Goal: Information Seeking & Learning: Learn about a topic

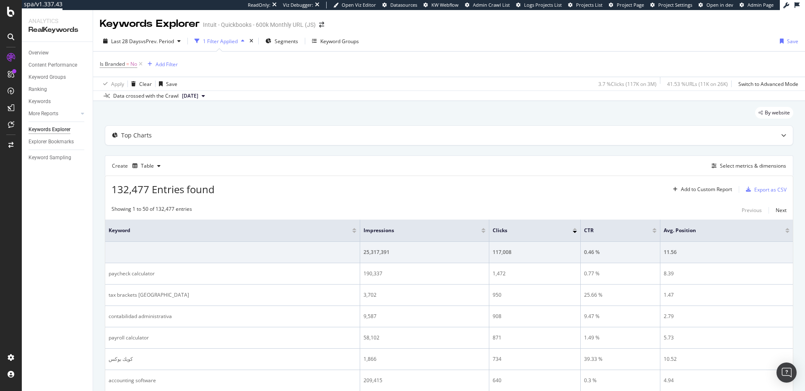
click at [234, 42] on div "1 Filter Applied" at bounding box center [220, 41] width 35 height 7
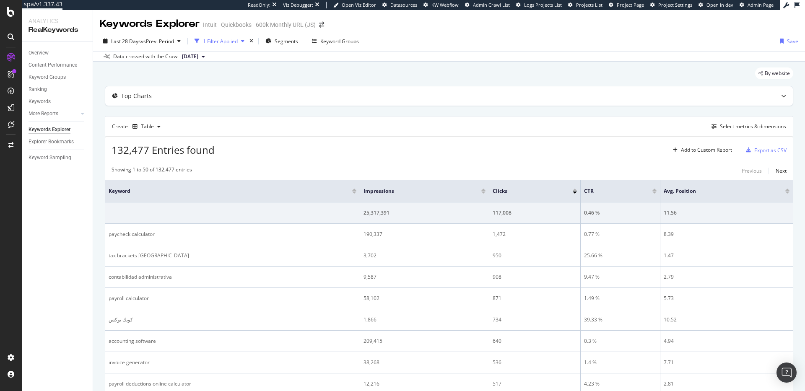
click at [234, 42] on div "1 Filter Applied" at bounding box center [220, 41] width 35 height 7
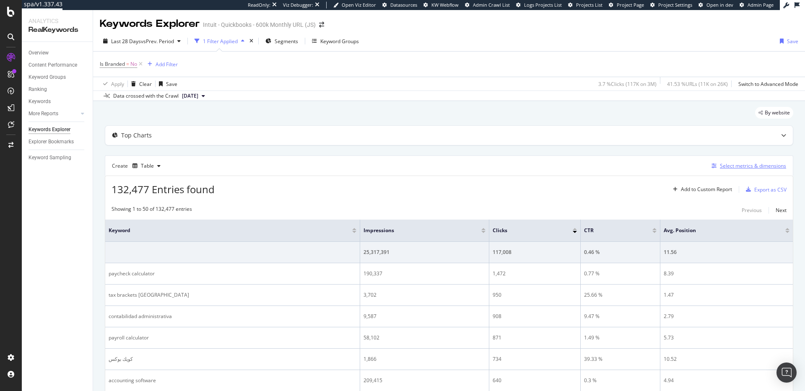
click at [736, 168] on div "Select metrics & dimensions" at bounding box center [753, 165] width 66 height 7
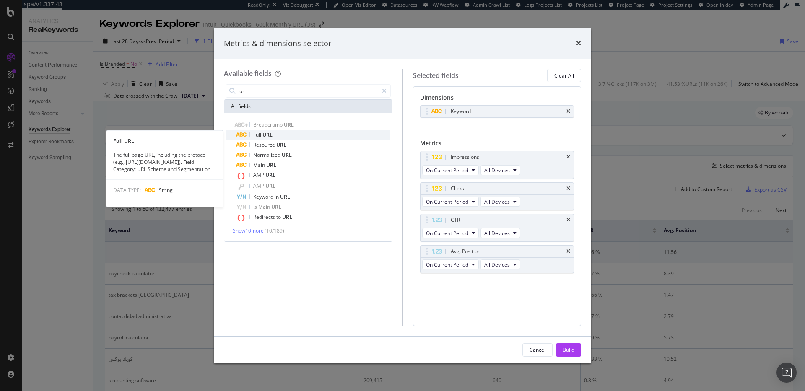
type input "url"
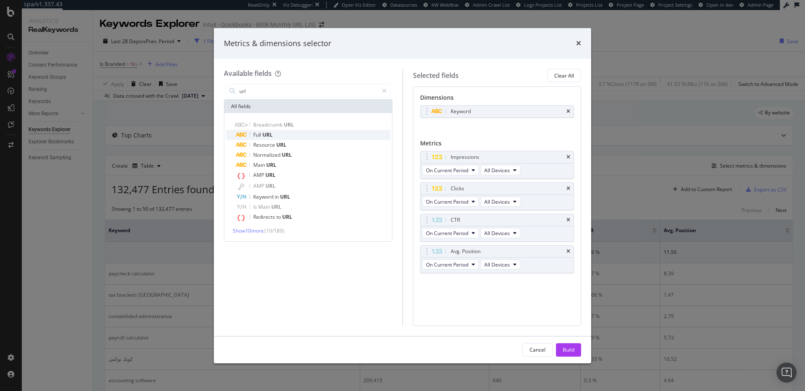
click at [261, 137] on span "Full" at bounding box center [257, 134] width 9 height 7
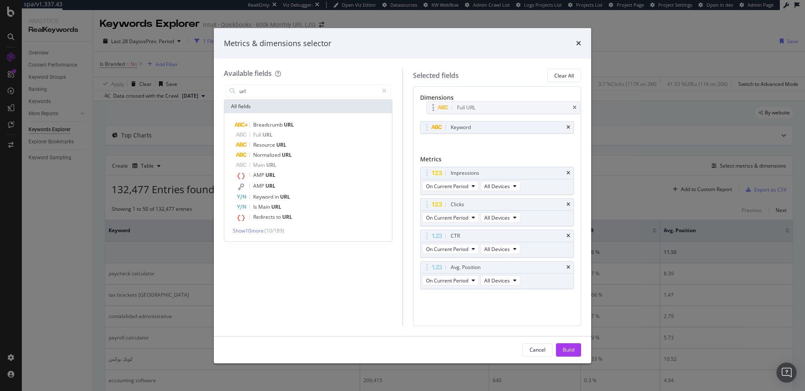
drag, startPoint x: 475, startPoint y: 126, endPoint x: 481, endPoint y: 106, distance: 20.7
click at [481, 106] on body "spa/v1.337.43 ReadOnly: Viz Debugger: Open Viz Editor Datasources KW Webflow Ad…" at bounding box center [402, 195] width 805 height 391
click at [572, 351] on div "Build" at bounding box center [569, 349] width 12 height 7
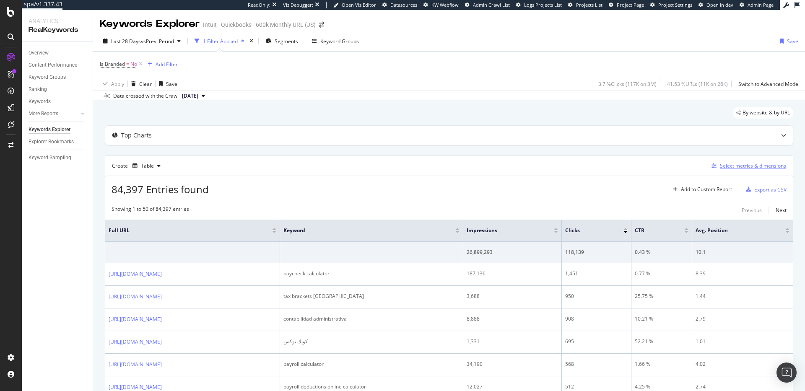
click at [726, 169] on div "Select metrics & dimensions" at bounding box center [753, 165] width 66 height 7
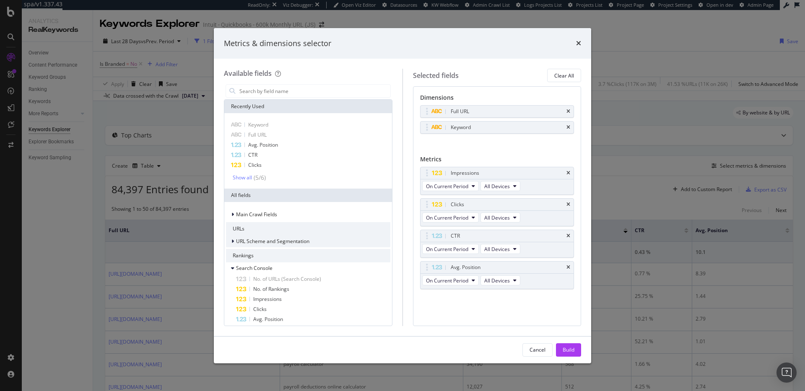
click at [234, 244] on div "modal" at bounding box center [233, 241] width 5 height 8
click at [234, 244] on icon "modal" at bounding box center [232, 241] width 3 height 5
click at [536, 355] on div "Cancel" at bounding box center [537, 350] width 16 height 12
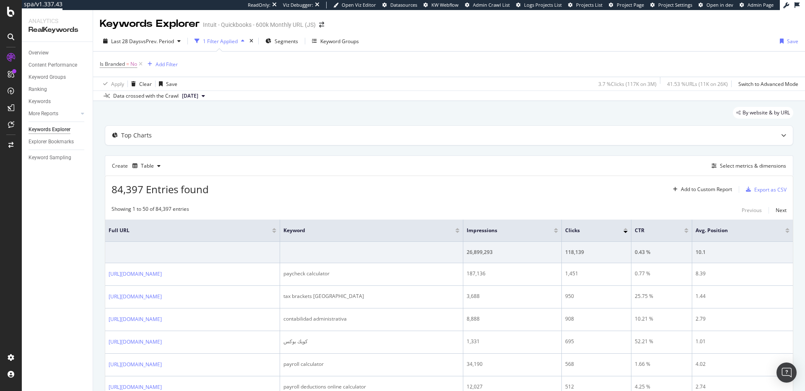
click at [276, 229] on div at bounding box center [274, 229] width 4 height 2
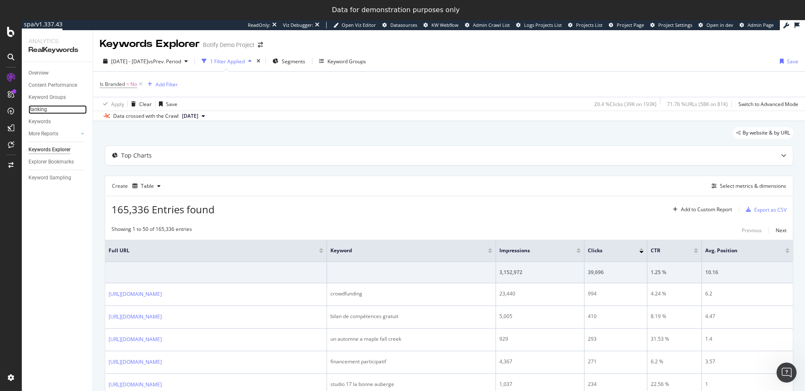
click at [47, 109] on link "Ranking" at bounding box center [58, 109] width 58 height 9
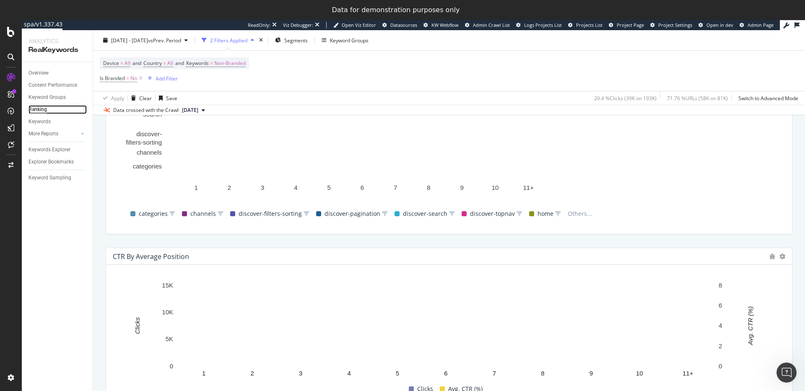
scroll to position [794, 0]
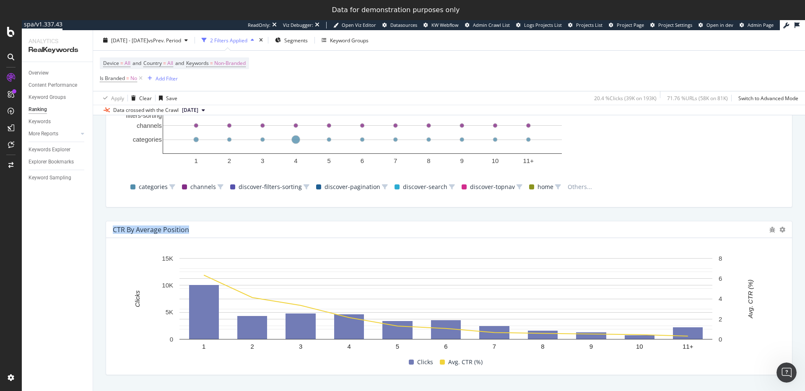
drag, startPoint x: 197, startPoint y: 233, endPoint x: 114, endPoint y: 229, distance: 82.7
click at [114, 229] on div "CTR By Average Position" at bounding box center [439, 230] width 652 height 8
copy div "CTR By Average Position"
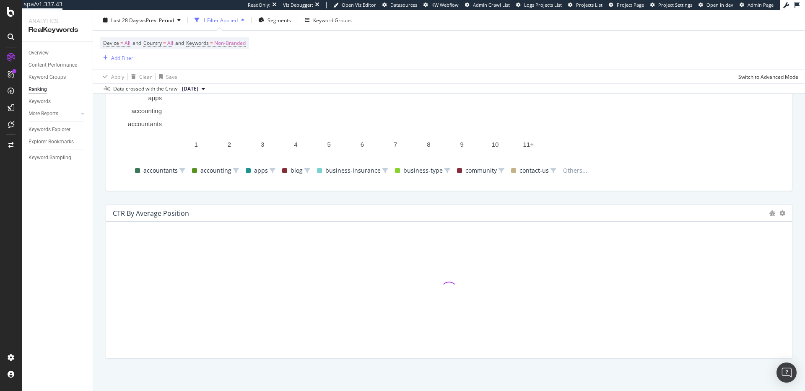
scroll to position [792, 0]
